Goal: Task Accomplishment & Management: Manage account settings

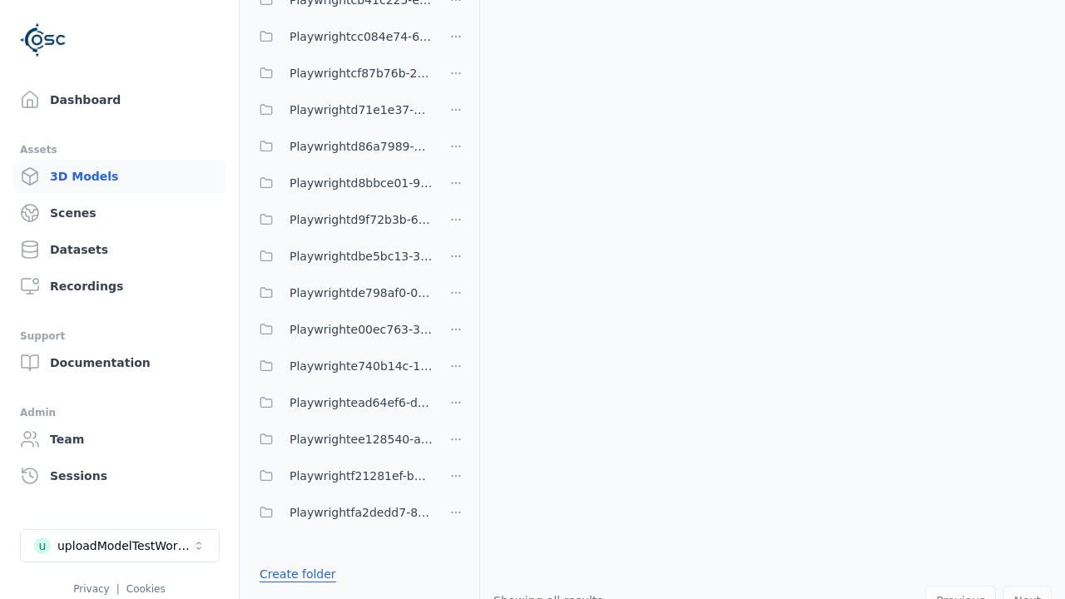
click at [293, 574] on link "Create folder" at bounding box center [297, 574] width 77 height 17
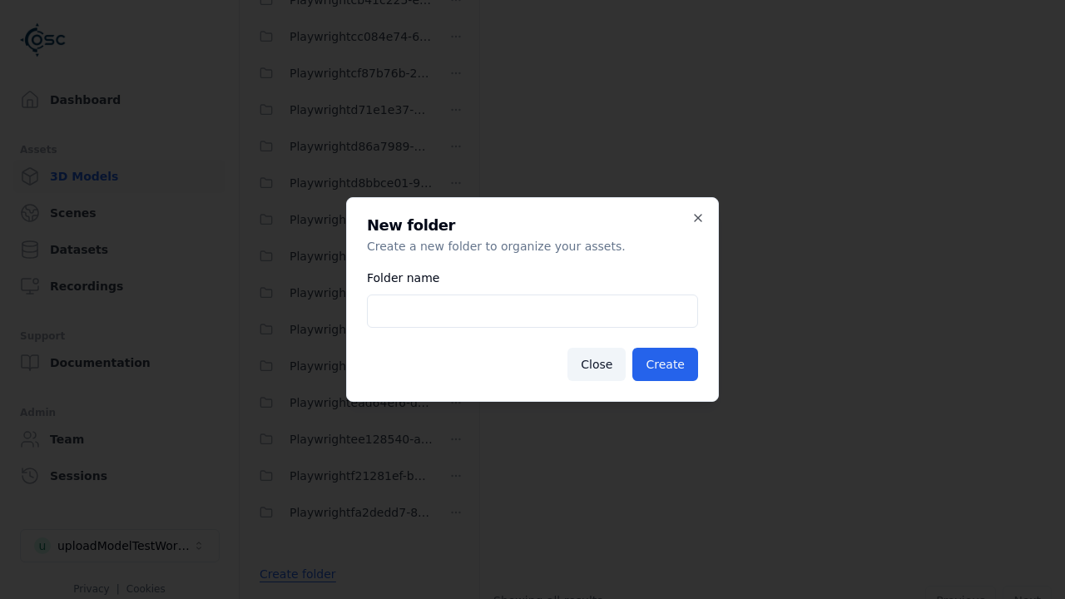
type input "**********"
click at [667, 364] on button "Create" at bounding box center [665, 364] width 66 height 33
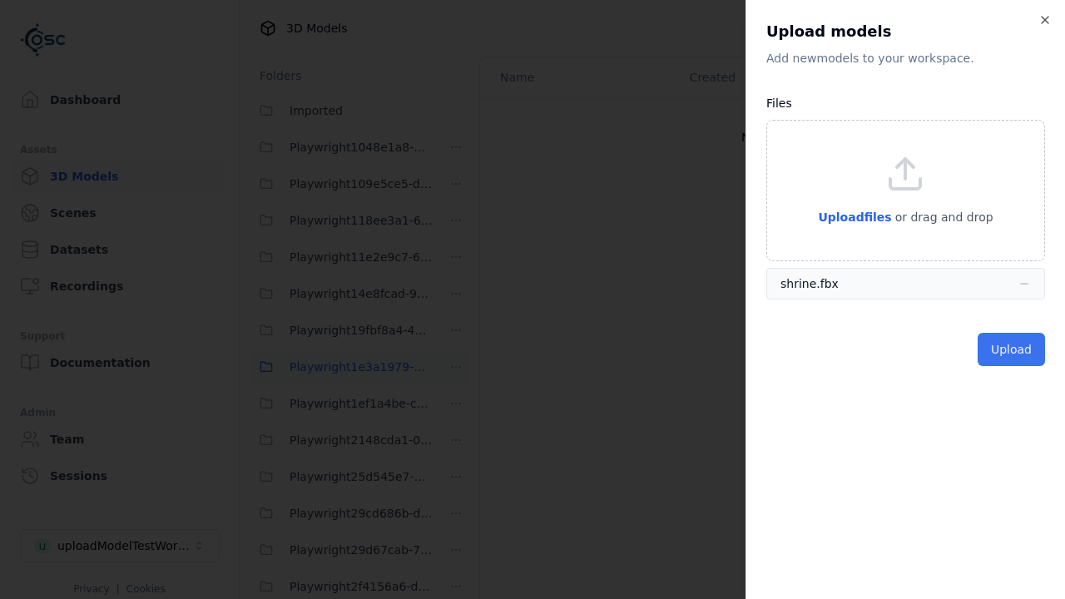
click at [1012, 349] on button "Upload" at bounding box center [1010, 349] width 67 height 33
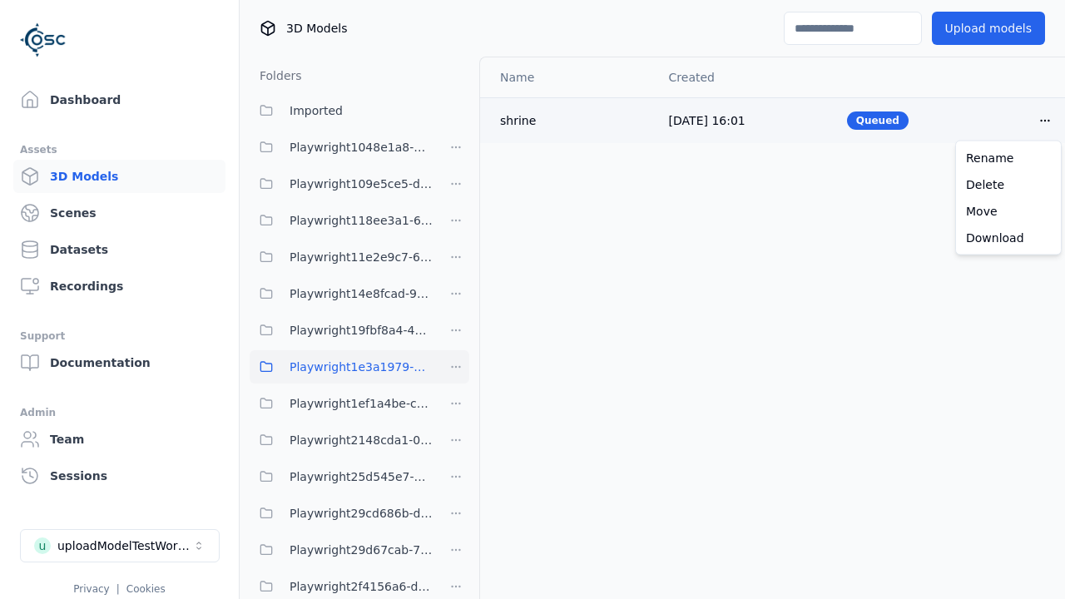
click at [1045, 120] on html "Support Dashboard Assets 3D Models Scenes Datasets Recordings Support Documenta…" at bounding box center [532, 299] width 1065 height 599
click at [1008, 184] on div "Delete" at bounding box center [1008, 184] width 98 height 27
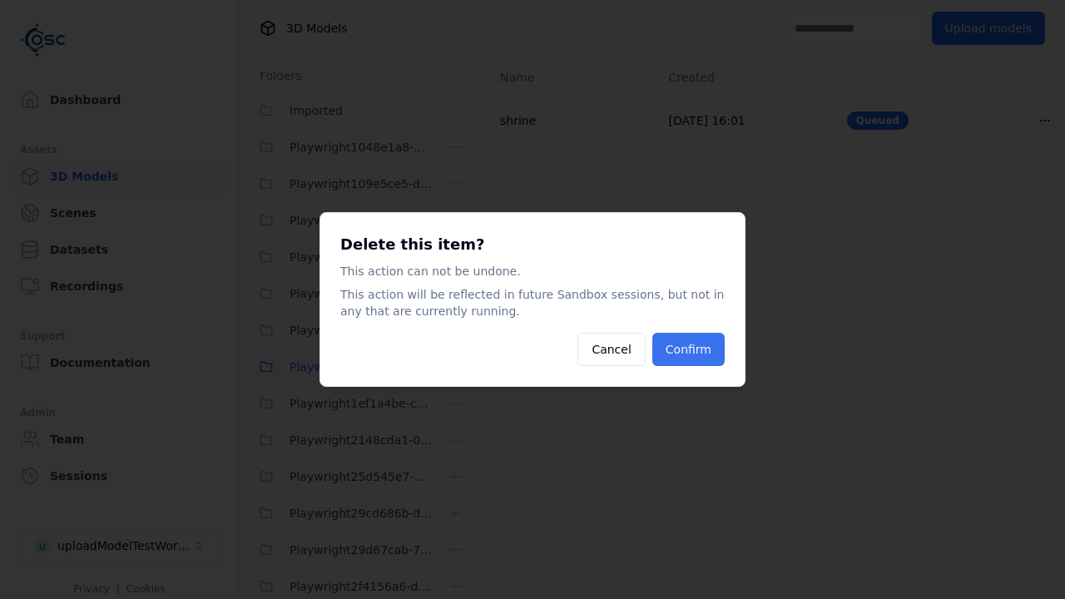
click at [690, 349] on button "Confirm" at bounding box center [688, 349] width 72 height 33
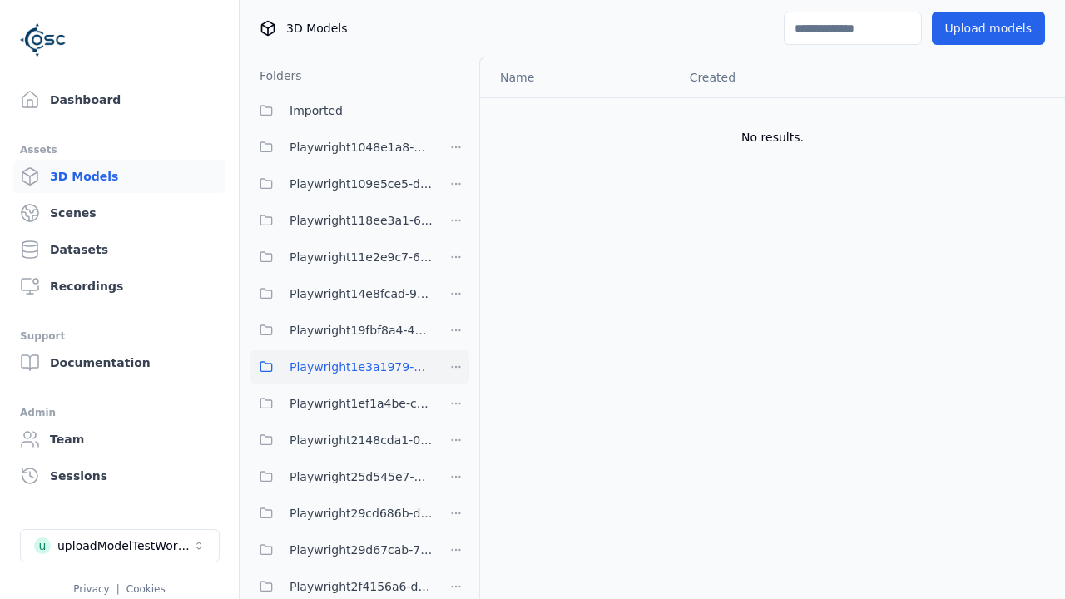
click at [456, 367] on html "Support Dashboard Assets 3D Models Scenes Datasets Recordings Support Documenta…" at bounding box center [532, 299] width 1065 height 599
